Goal: Information Seeking & Learning: Learn about a topic

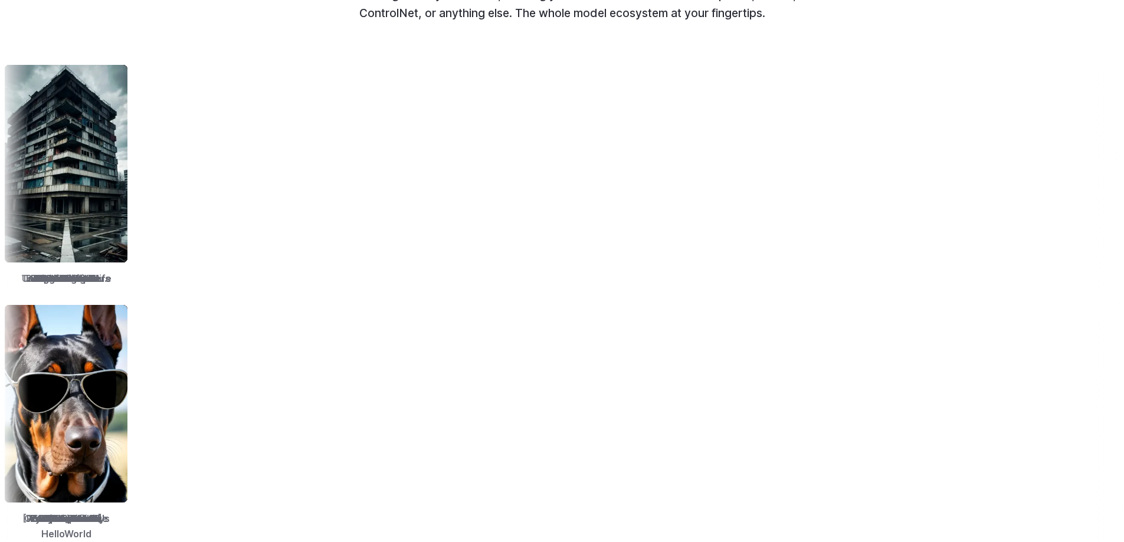
scroll to position [1533, 0]
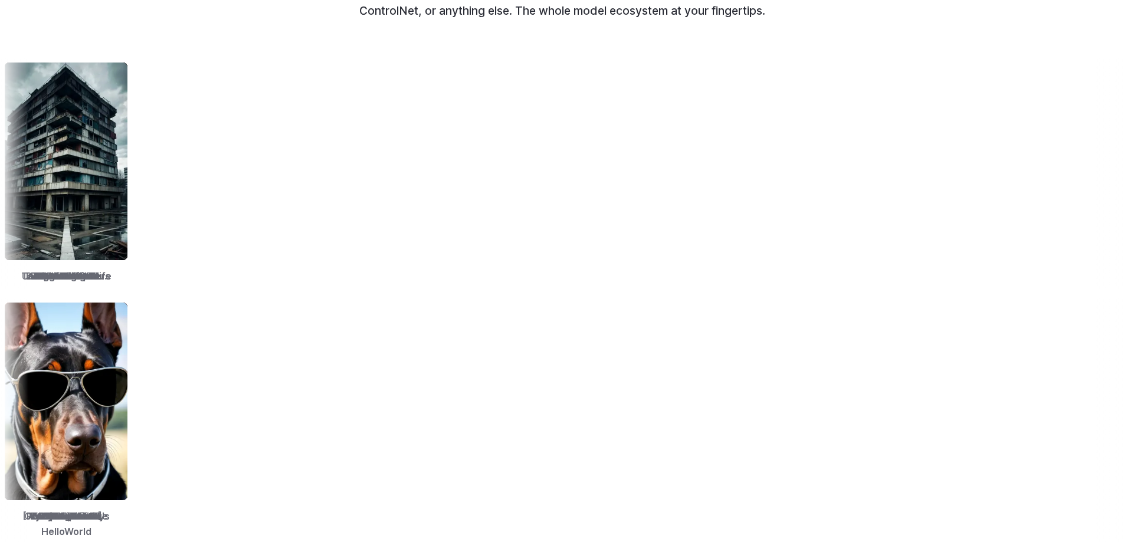
click at [218, 137] on img at bounding box center [198, 162] width 123 height 198
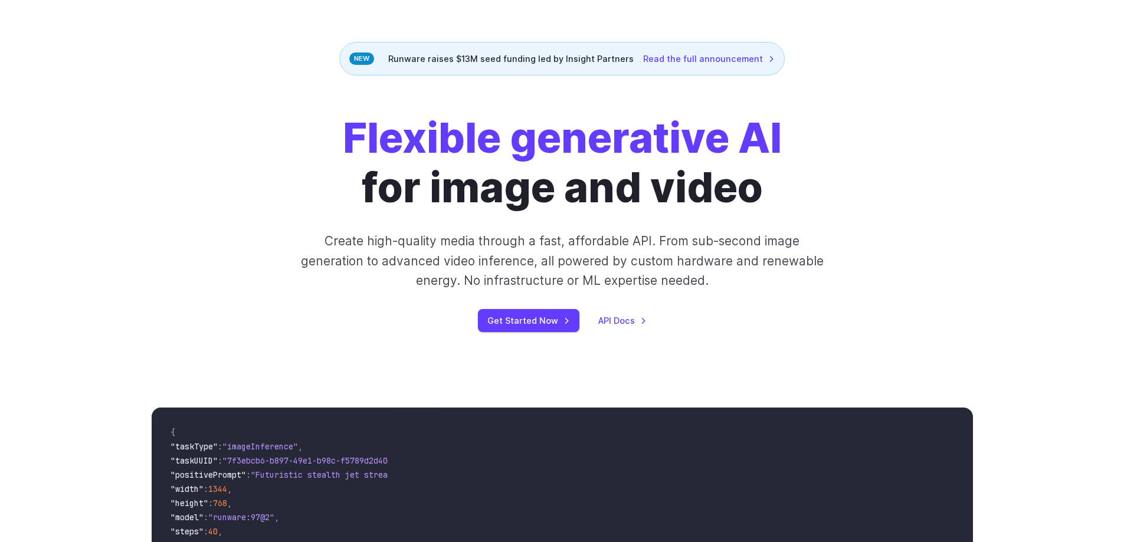
scroll to position [0, 0]
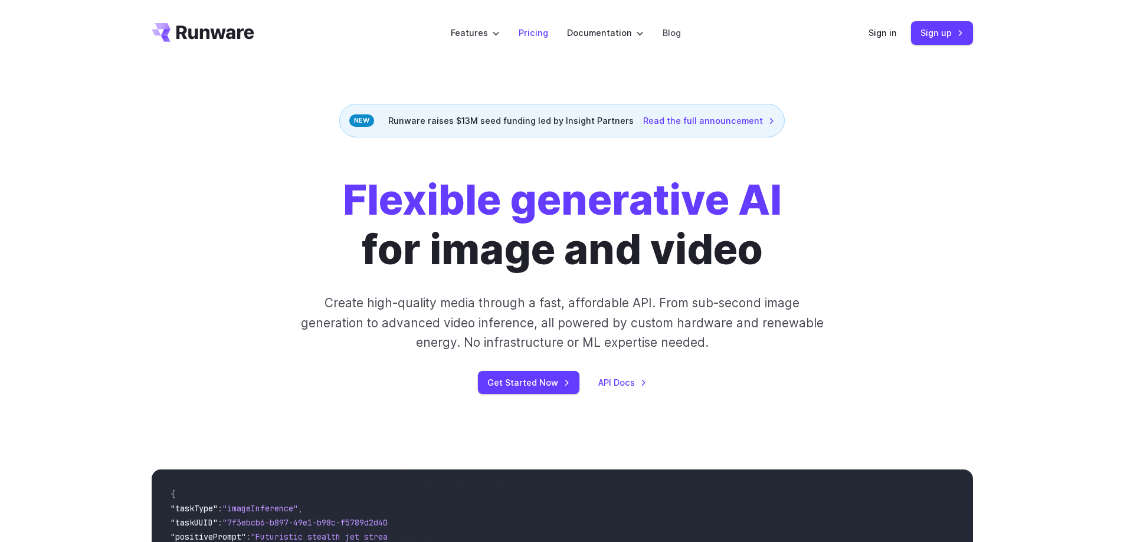
click at [529, 35] on link "Pricing" at bounding box center [532, 33] width 29 height 14
click at [537, 34] on link "Pricing" at bounding box center [532, 33] width 29 height 14
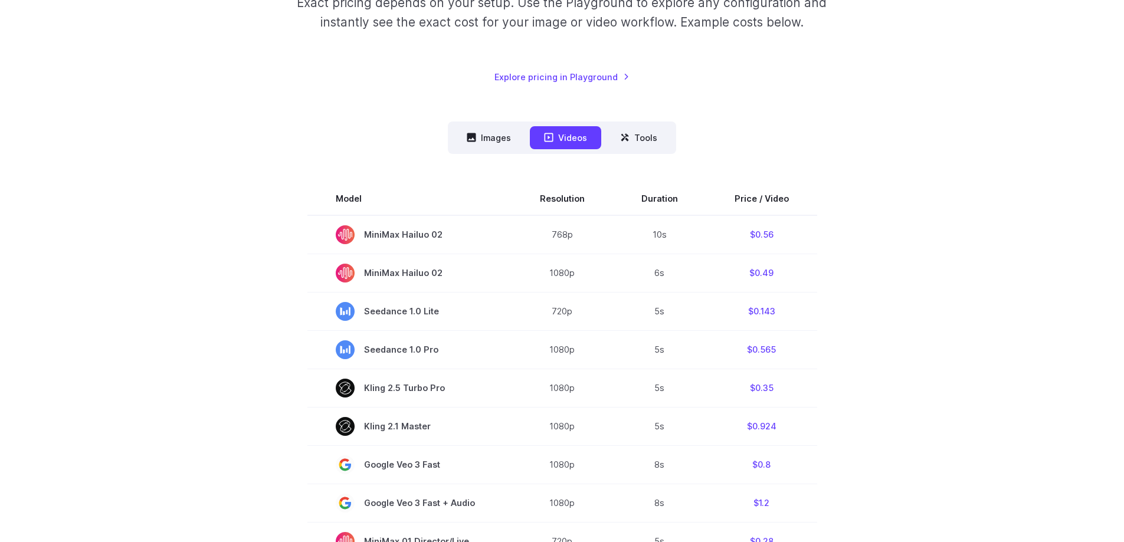
scroll to position [236, 0]
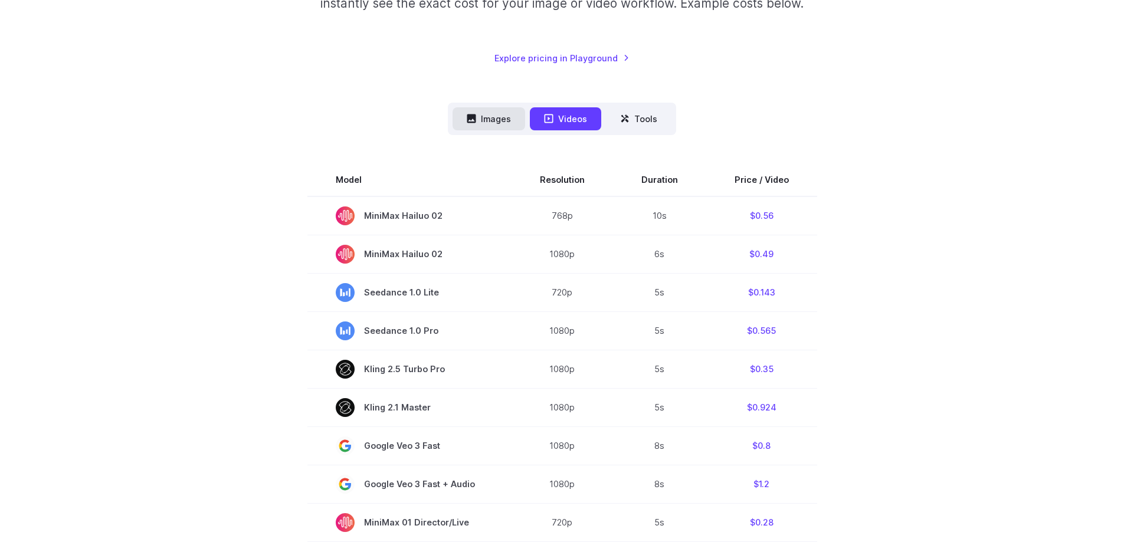
click at [476, 120] on icon at bounding box center [471, 118] width 9 height 9
click at [488, 118] on button "Images" at bounding box center [488, 118] width 73 height 23
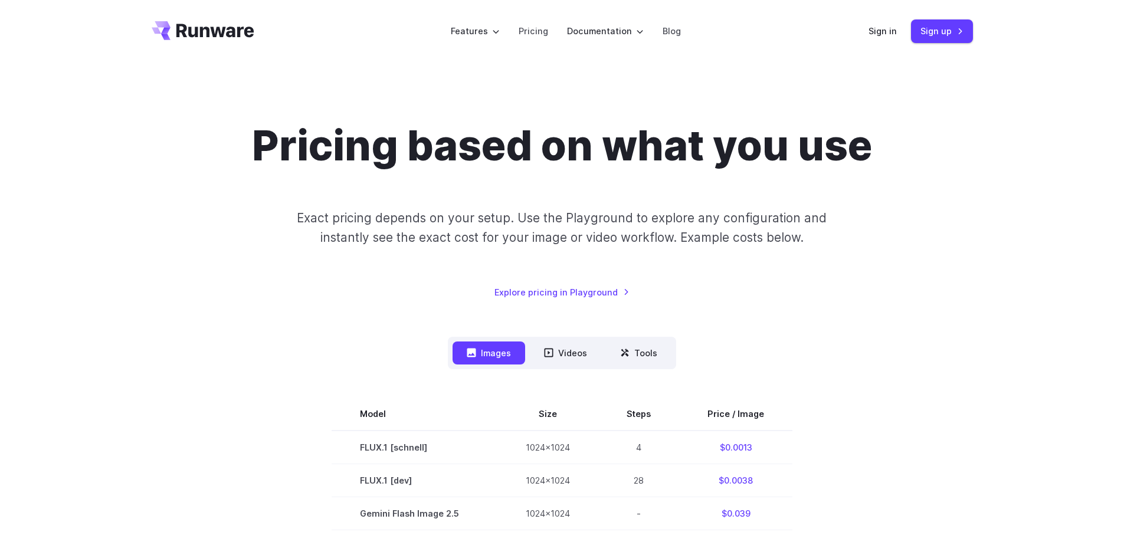
scroll to position [0, 0]
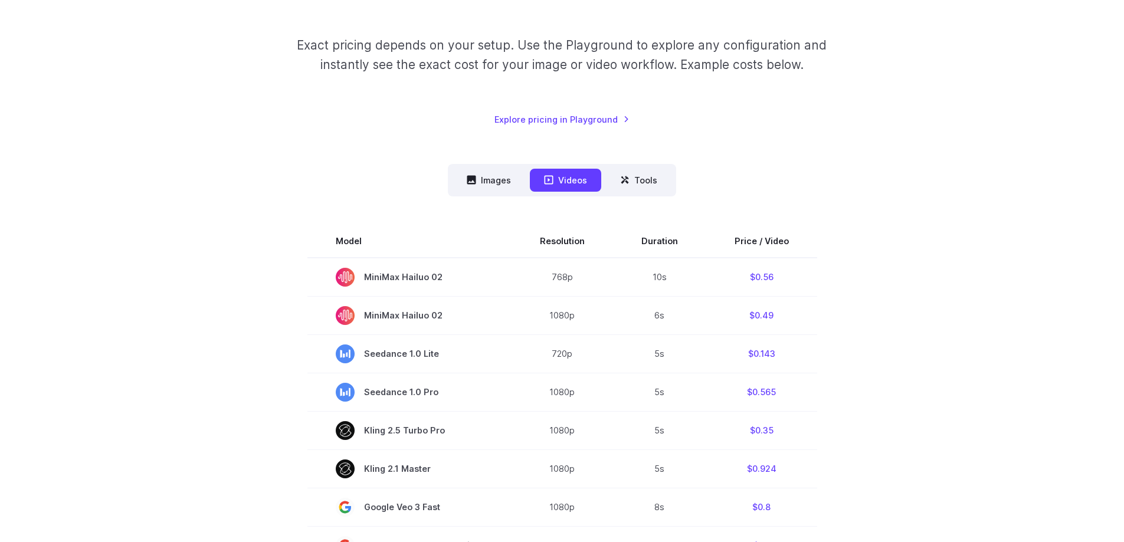
scroll to position [177, 0]
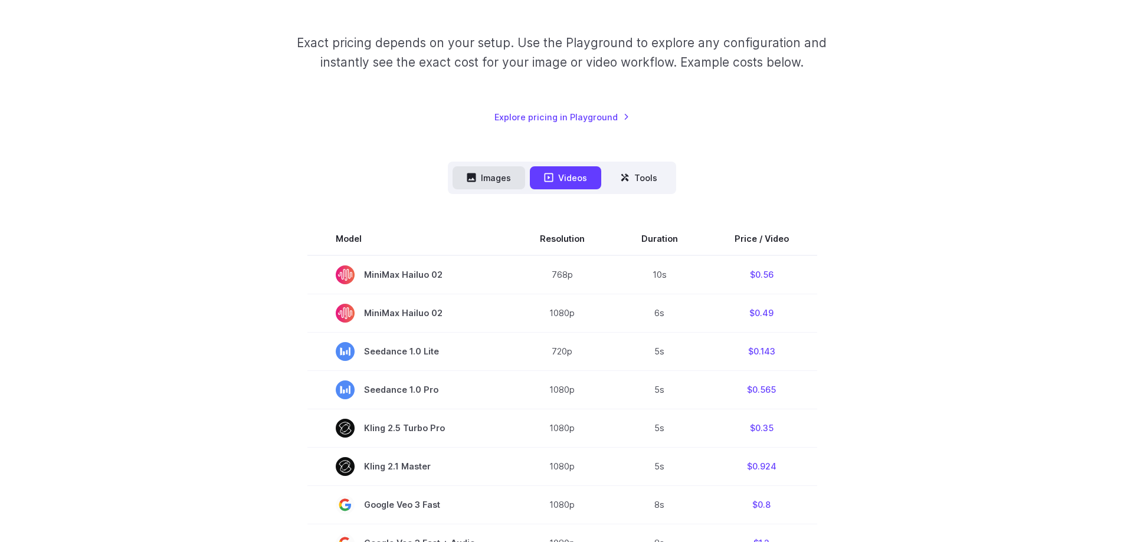
click at [471, 186] on button "Images" at bounding box center [488, 177] width 73 height 23
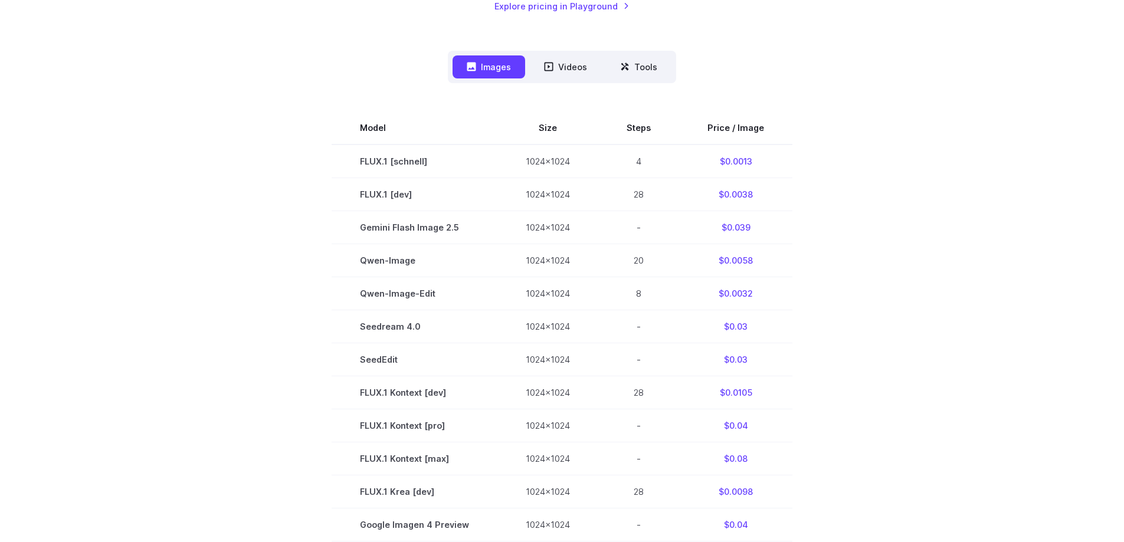
scroll to position [295, 0]
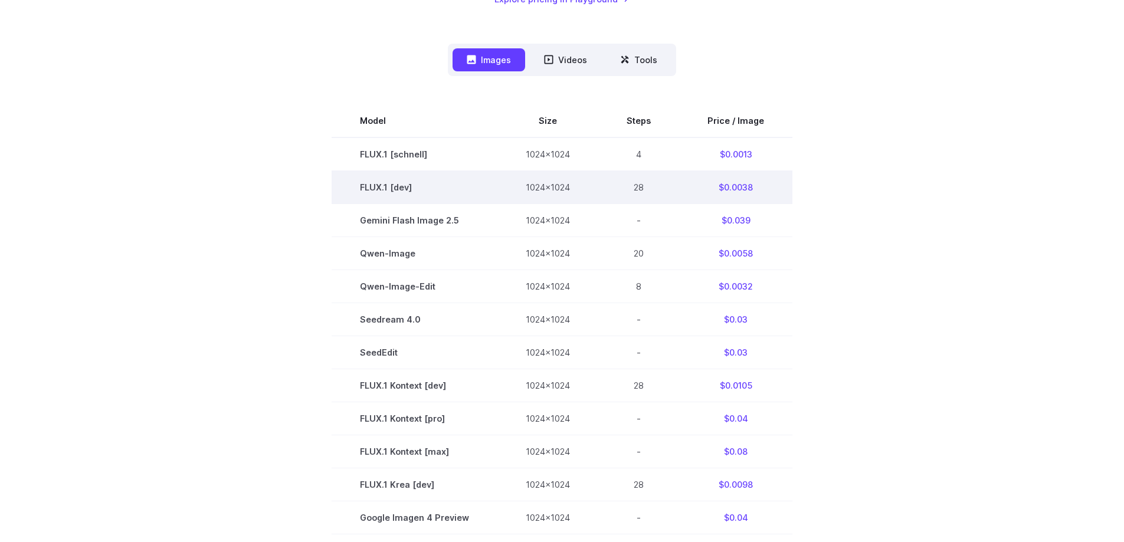
click at [382, 185] on td "FLUX.1 [dev]" at bounding box center [414, 186] width 166 height 33
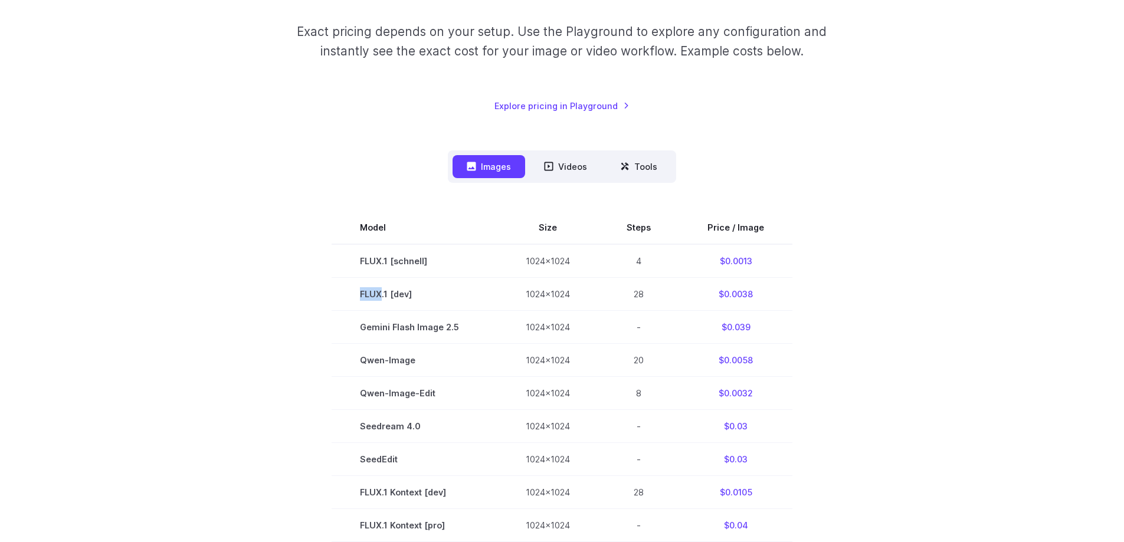
scroll to position [59, 0]
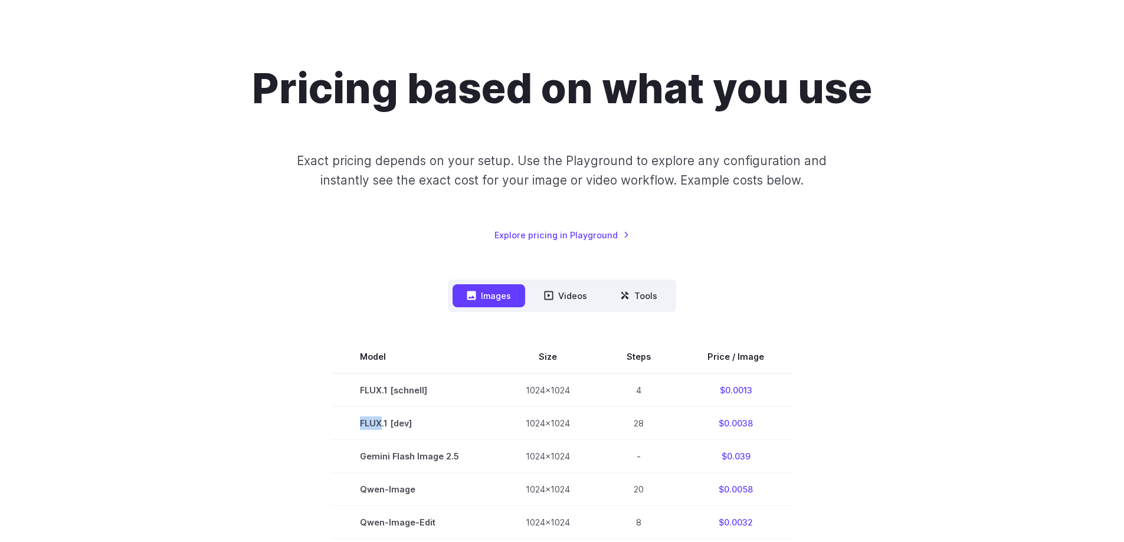
copy td "FLUX"
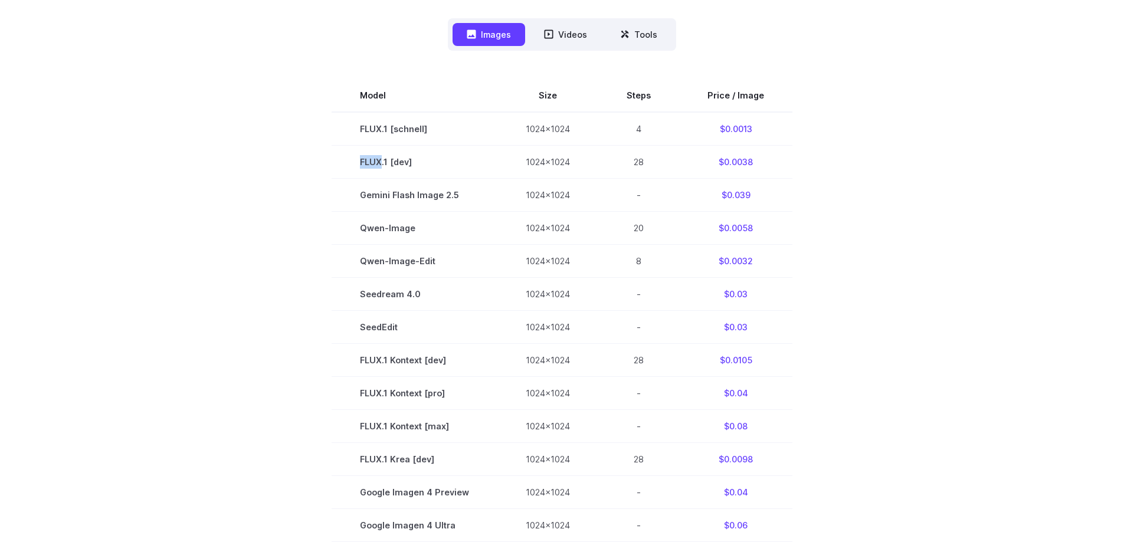
scroll to position [177, 0]
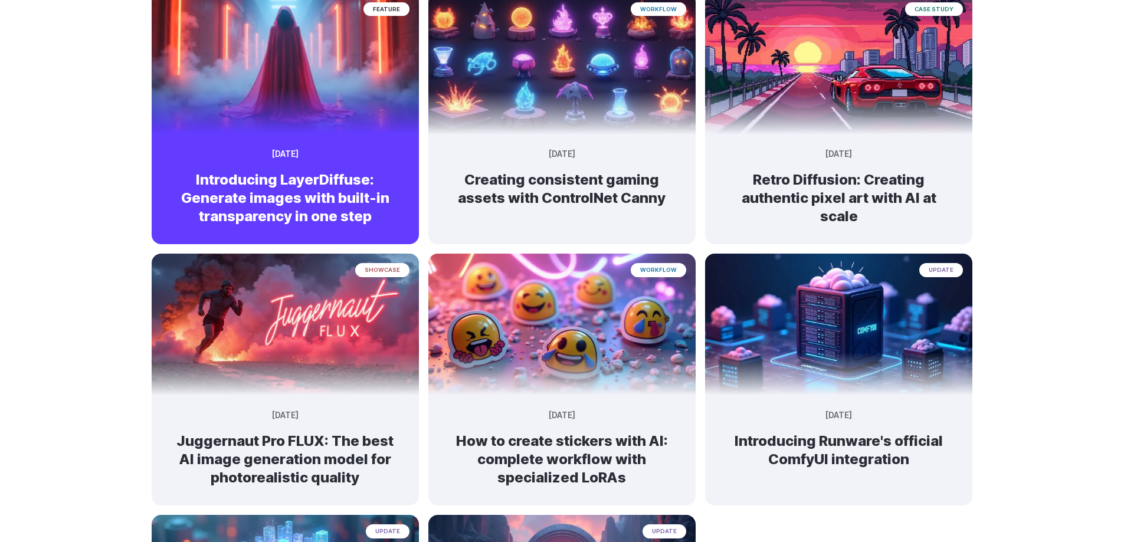
scroll to position [590, 0]
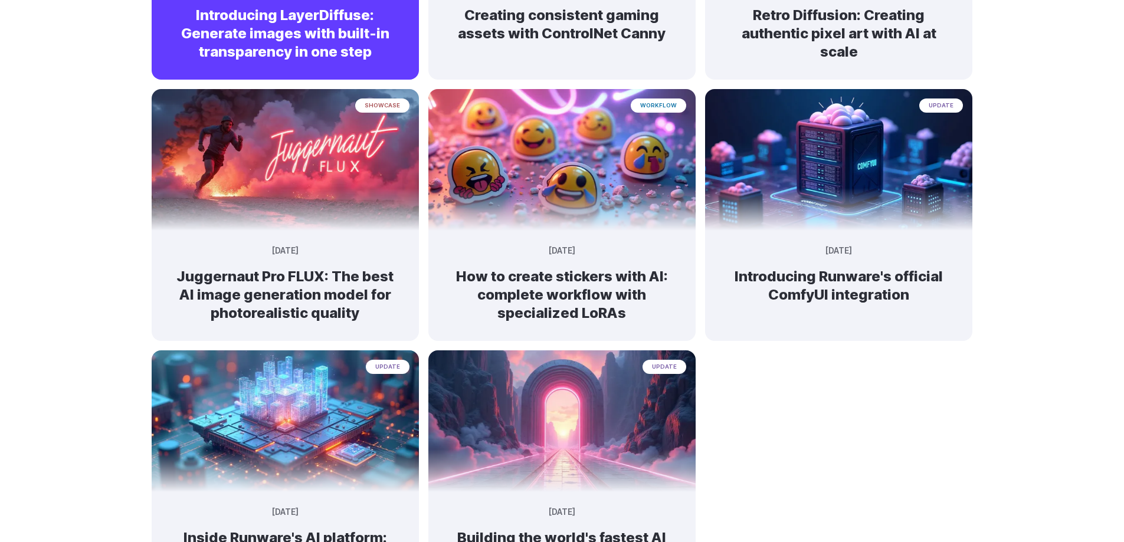
click at [281, 53] on h2 "Introducing LayerDiffuse: Generate images with built-in transparency in one step" at bounding box center [284, 33] width 229 height 55
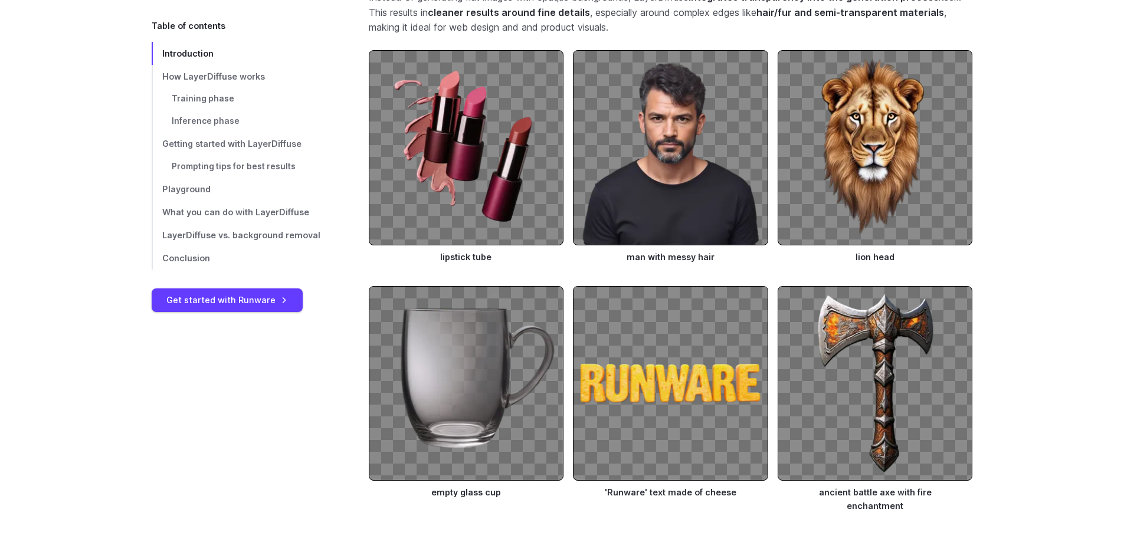
scroll to position [649, 0]
